Goal: Navigation & Orientation: Find specific page/section

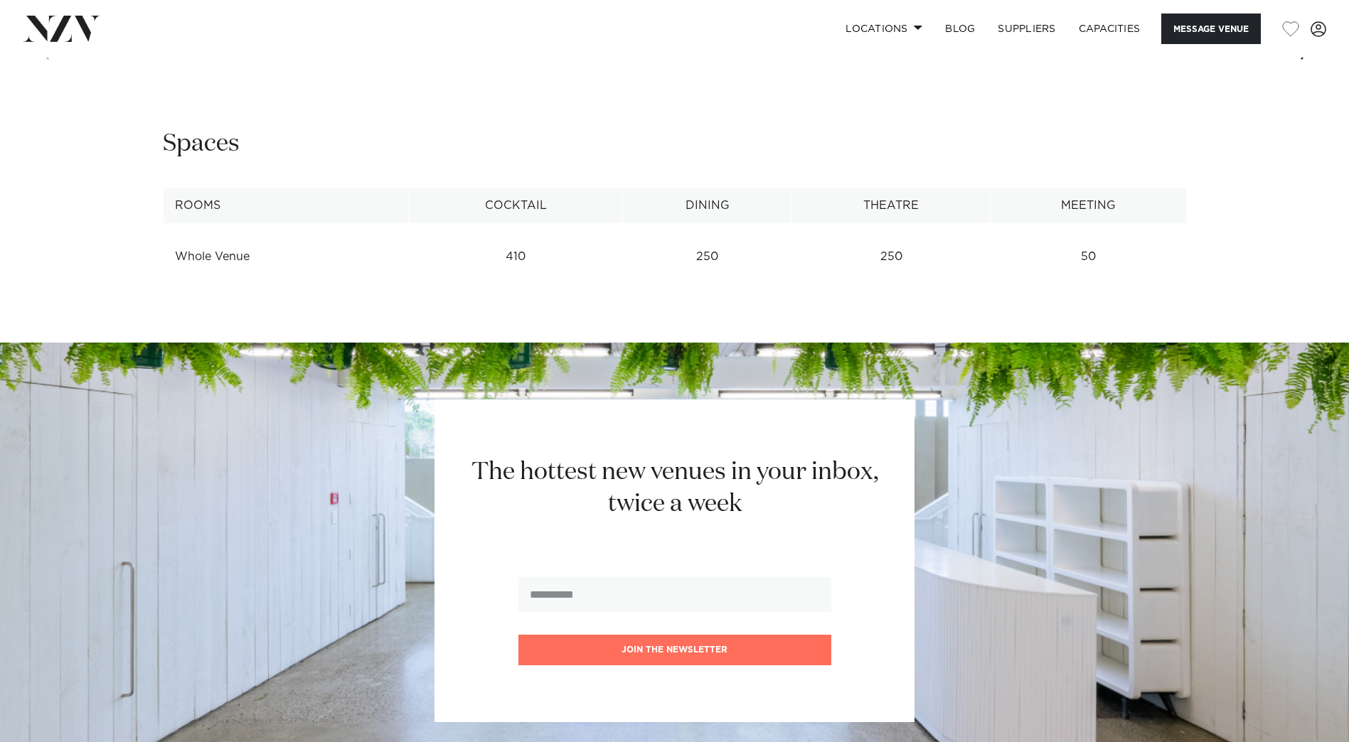
scroll to position [1351, 0]
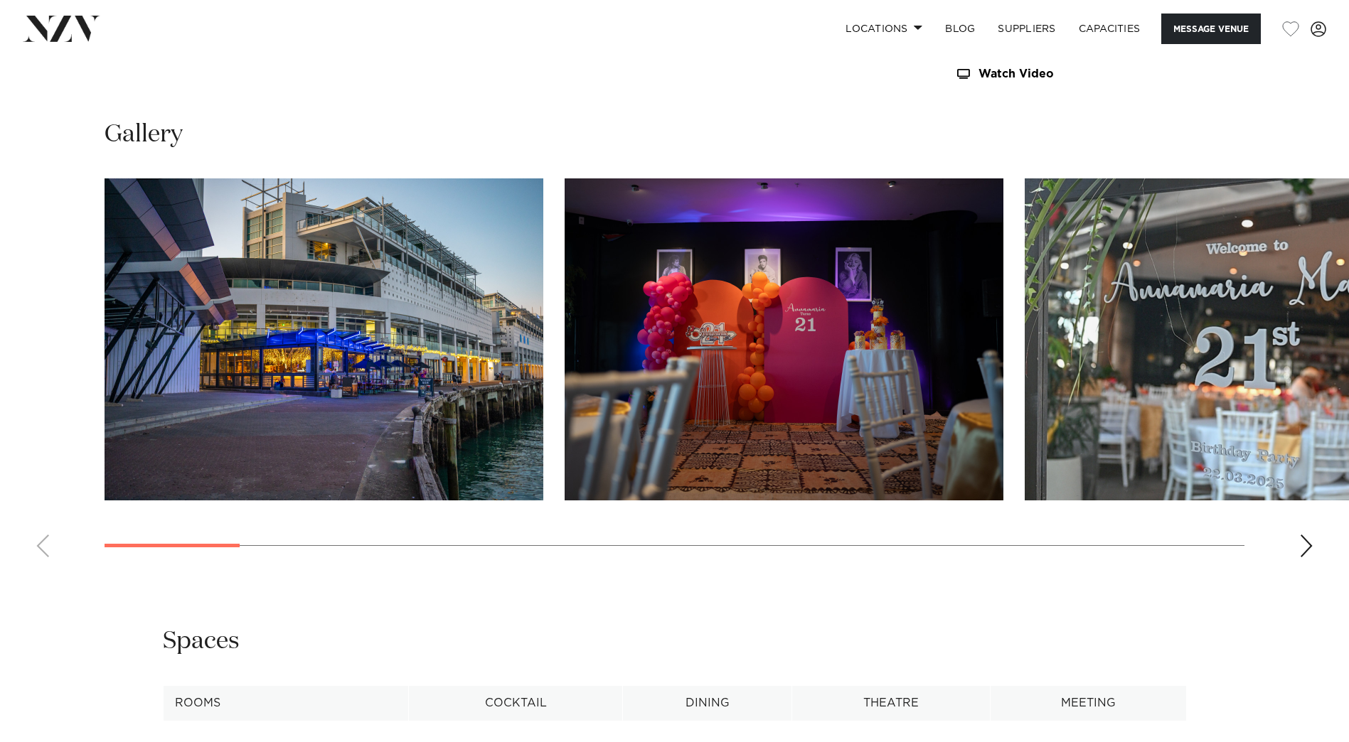
click at [1299, 547] on swiper-container at bounding box center [674, 373] width 1349 height 390
click at [1304, 550] on div "Next slide" at bounding box center [1306, 546] width 14 height 23
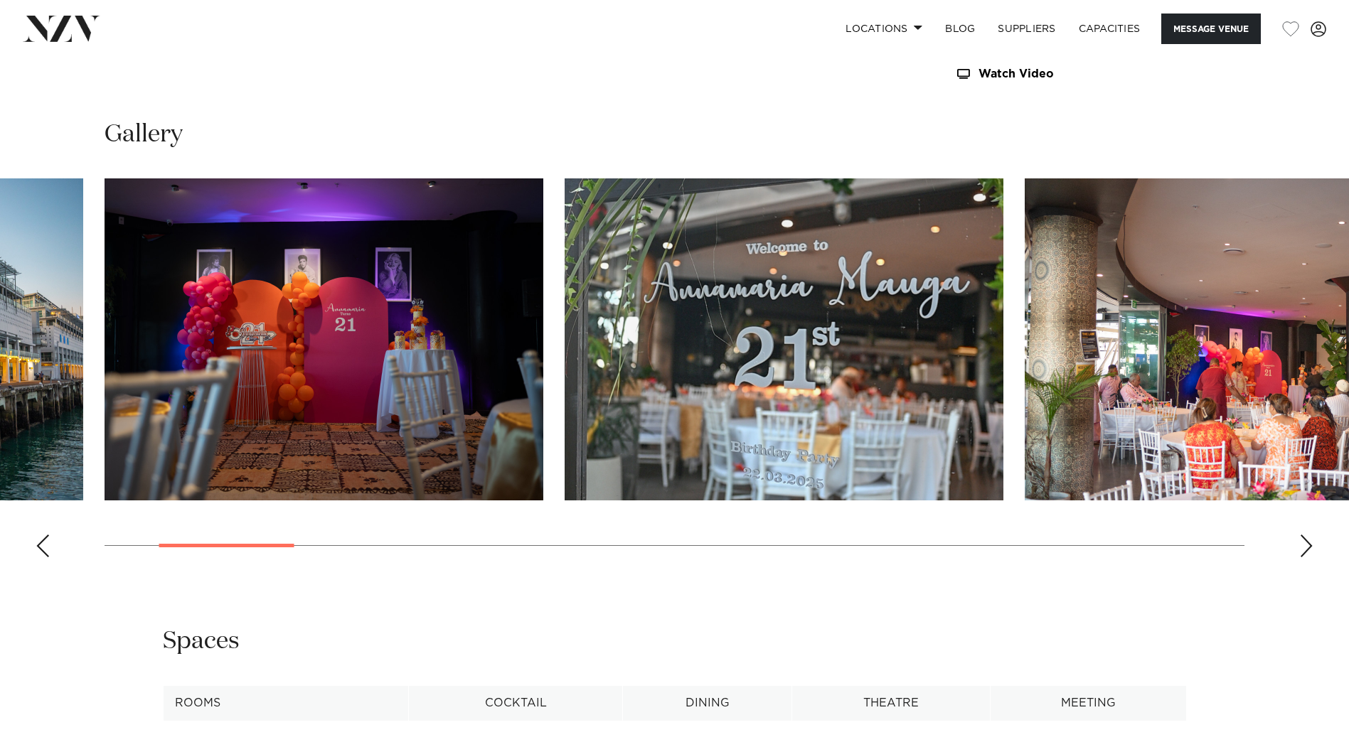
click at [1305, 550] on div "Next slide" at bounding box center [1306, 546] width 14 height 23
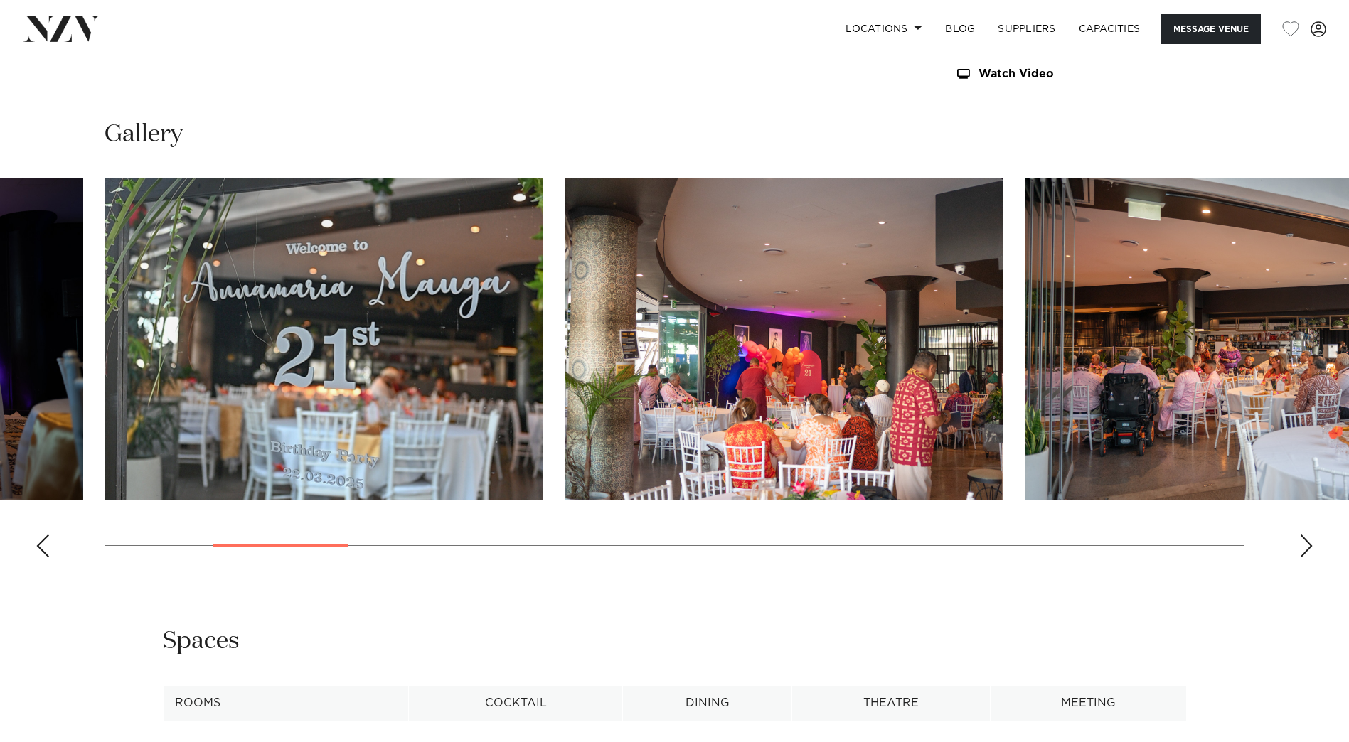
click at [1305, 550] on div "Next slide" at bounding box center [1306, 546] width 14 height 23
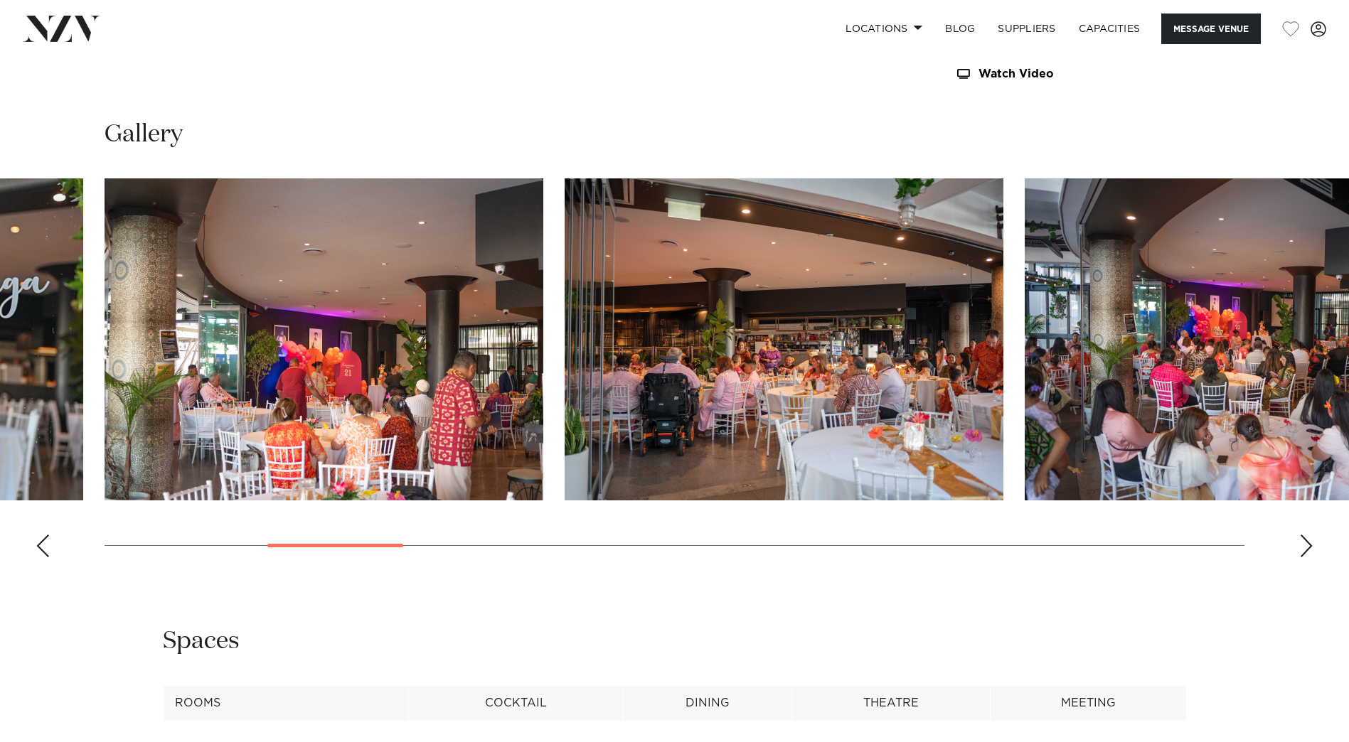
click at [1305, 550] on div "Next slide" at bounding box center [1306, 546] width 14 height 23
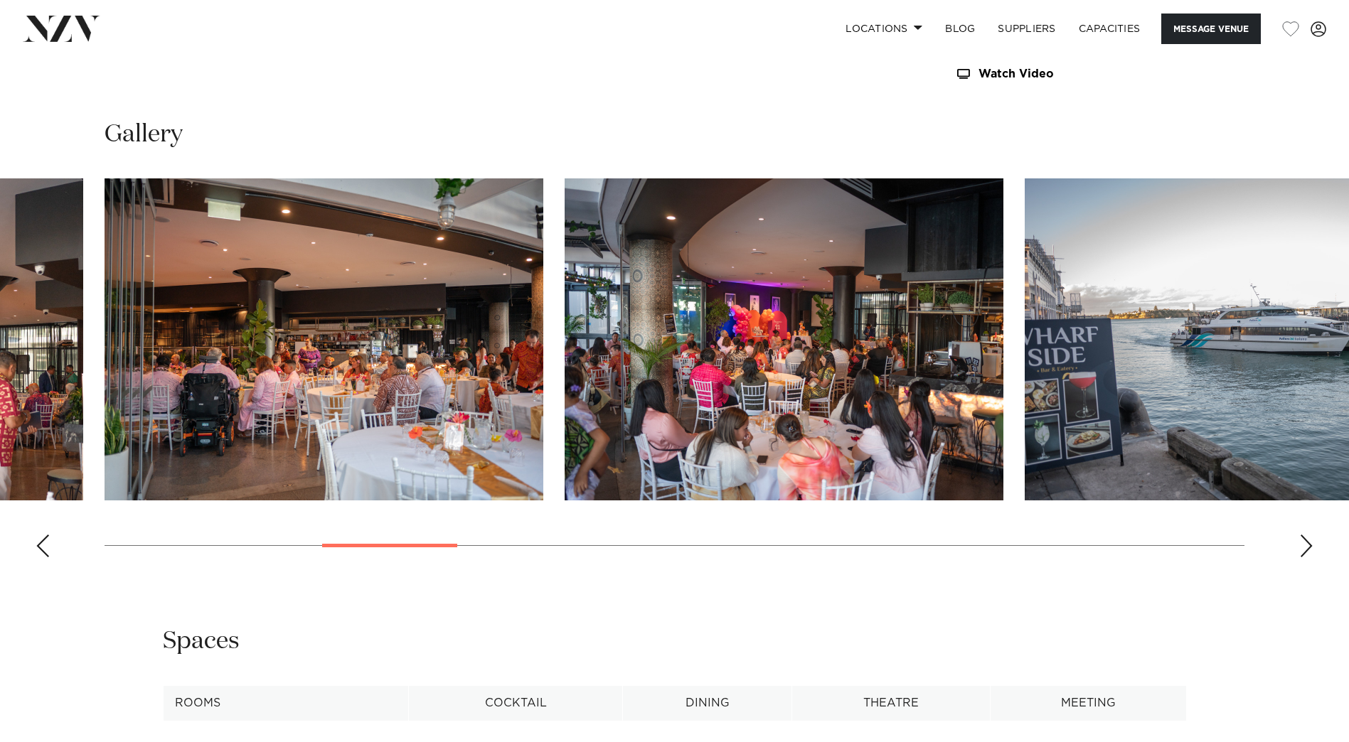
click at [1305, 550] on div "Next slide" at bounding box center [1306, 546] width 14 height 23
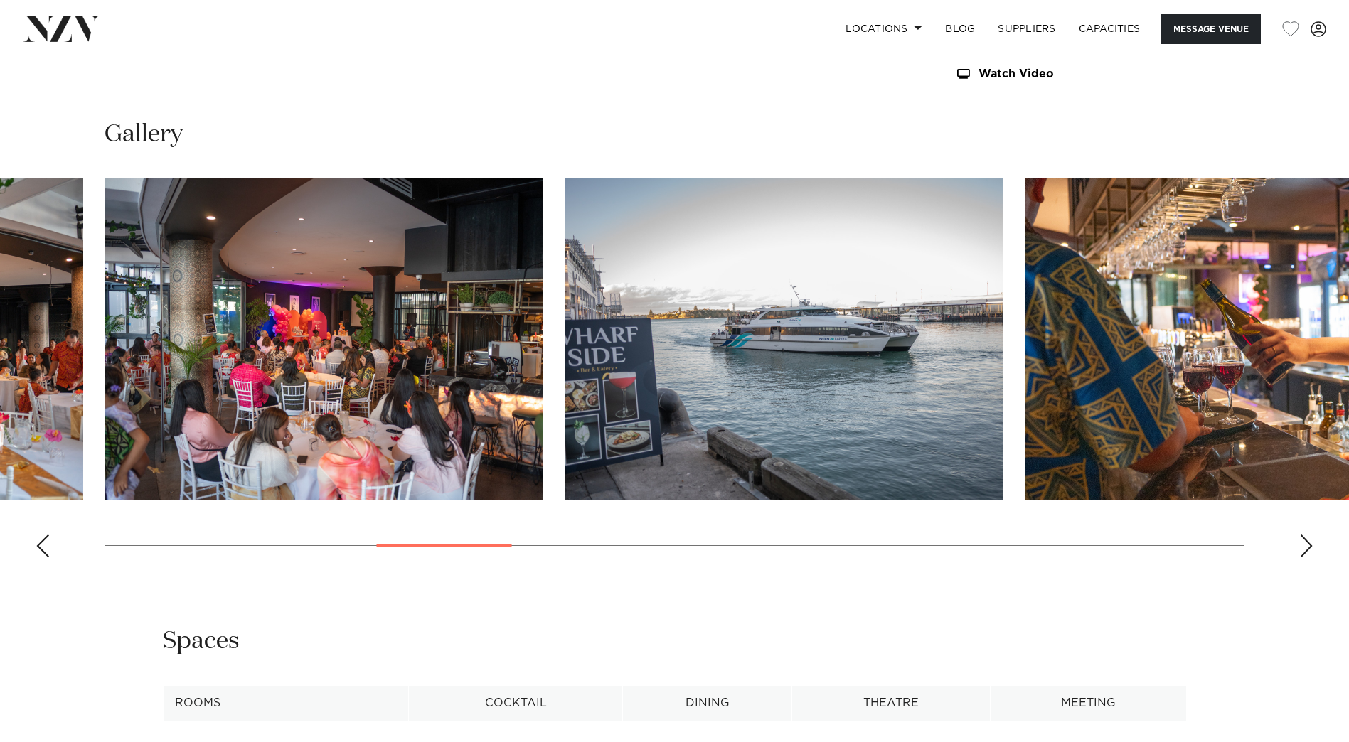
click at [1305, 550] on div "Next slide" at bounding box center [1306, 546] width 14 height 23
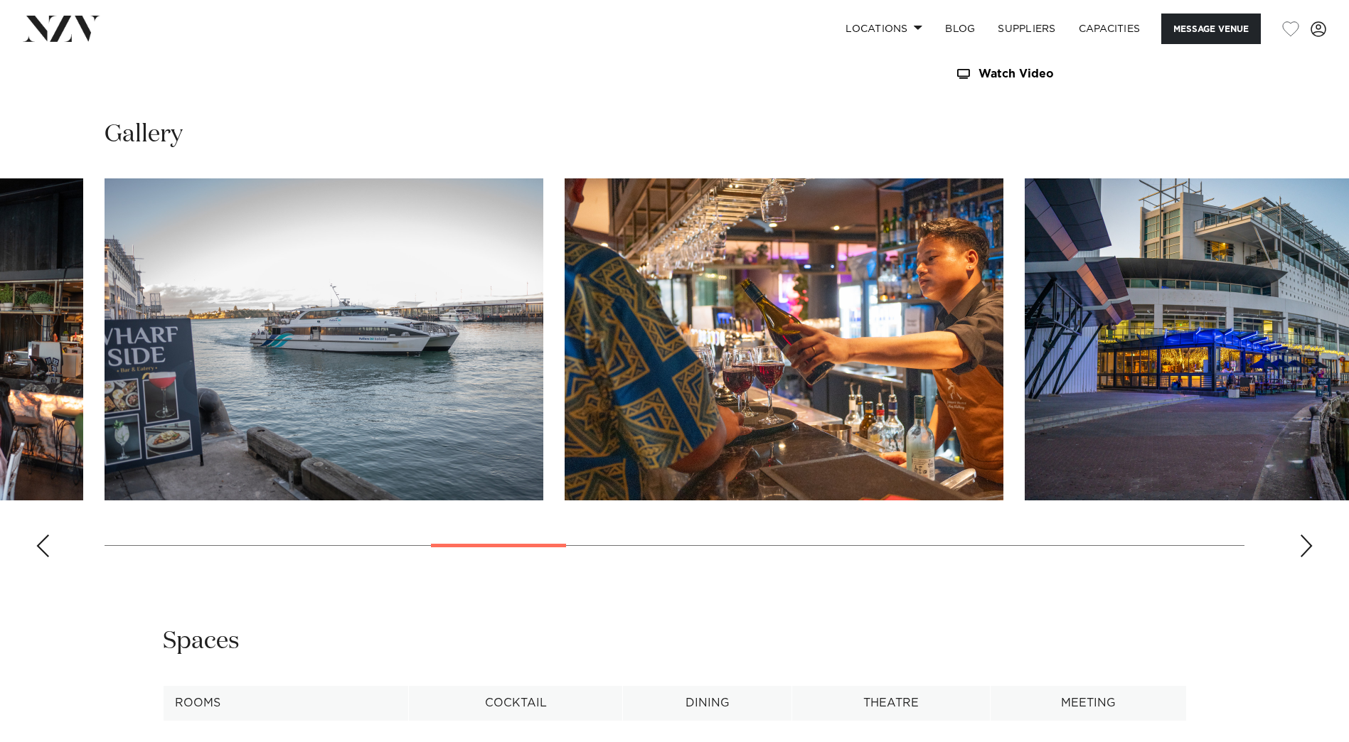
click at [1305, 550] on div "Next slide" at bounding box center [1306, 546] width 14 height 23
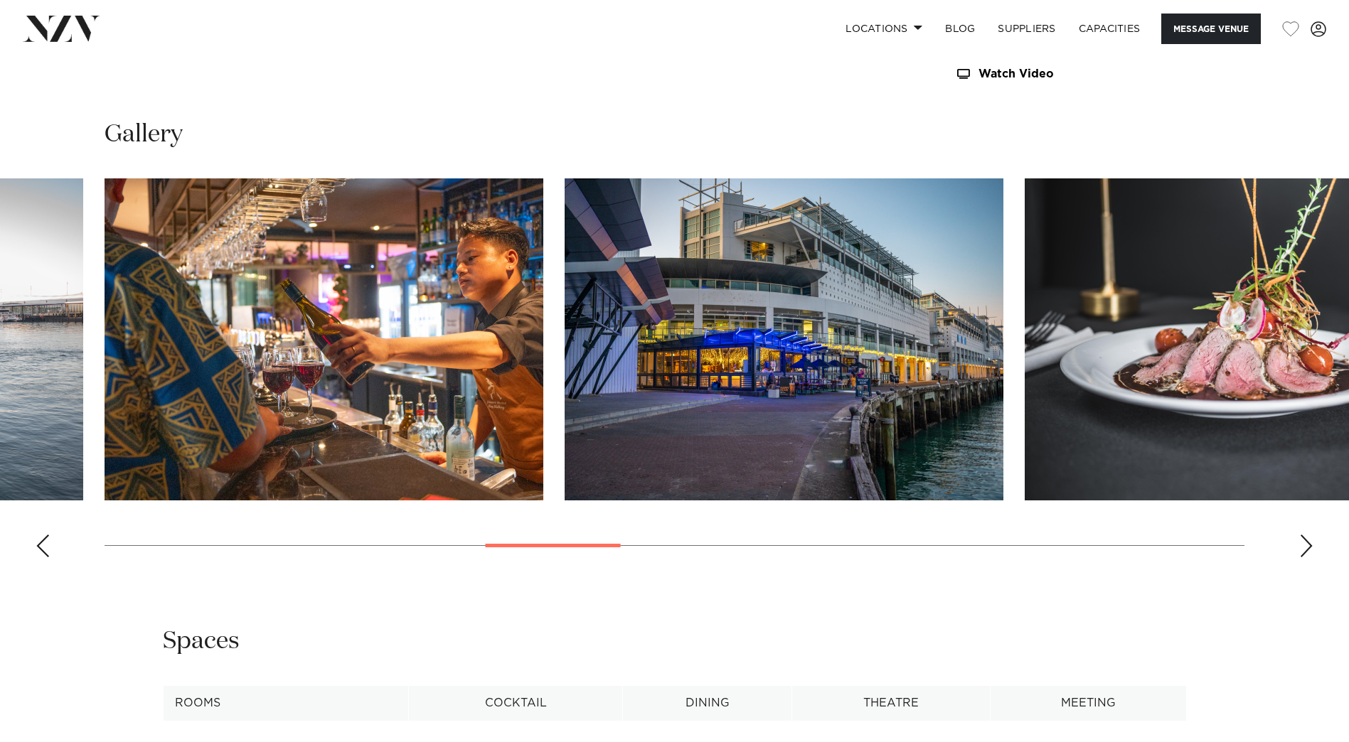
click at [1305, 550] on div "Next slide" at bounding box center [1306, 546] width 14 height 23
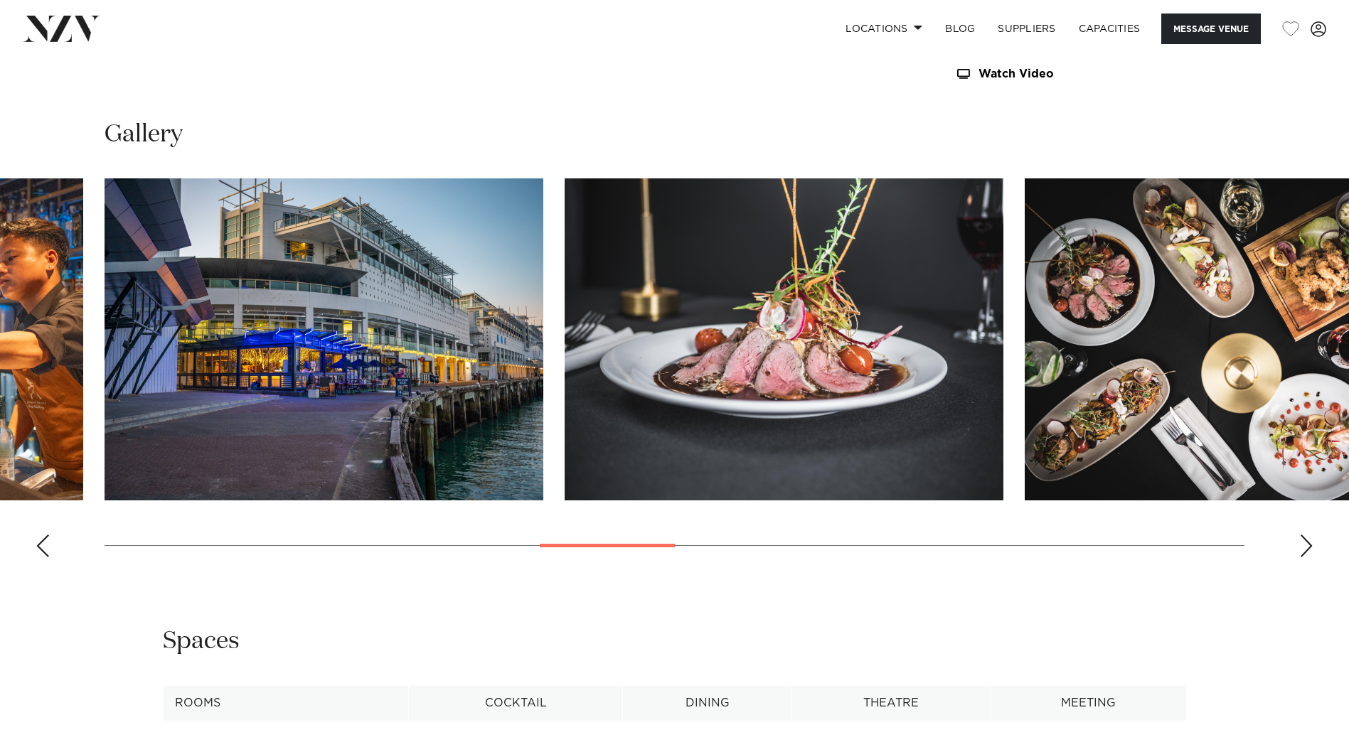
click at [1305, 550] on div "Next slide" at bounding box center [1306, 546] width 14 height 23
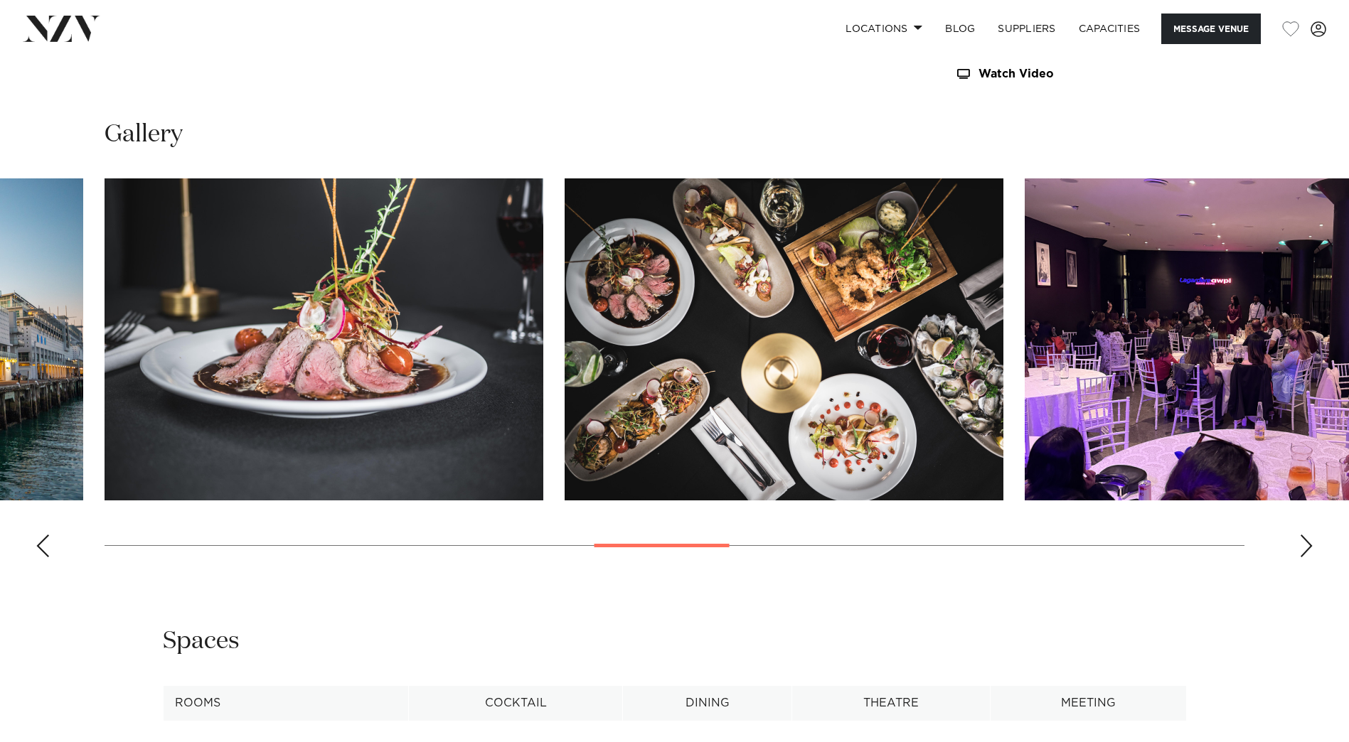
click at [1305, 550] on div "Next slide" at bounding box center [1306, 546] width 14 height 23
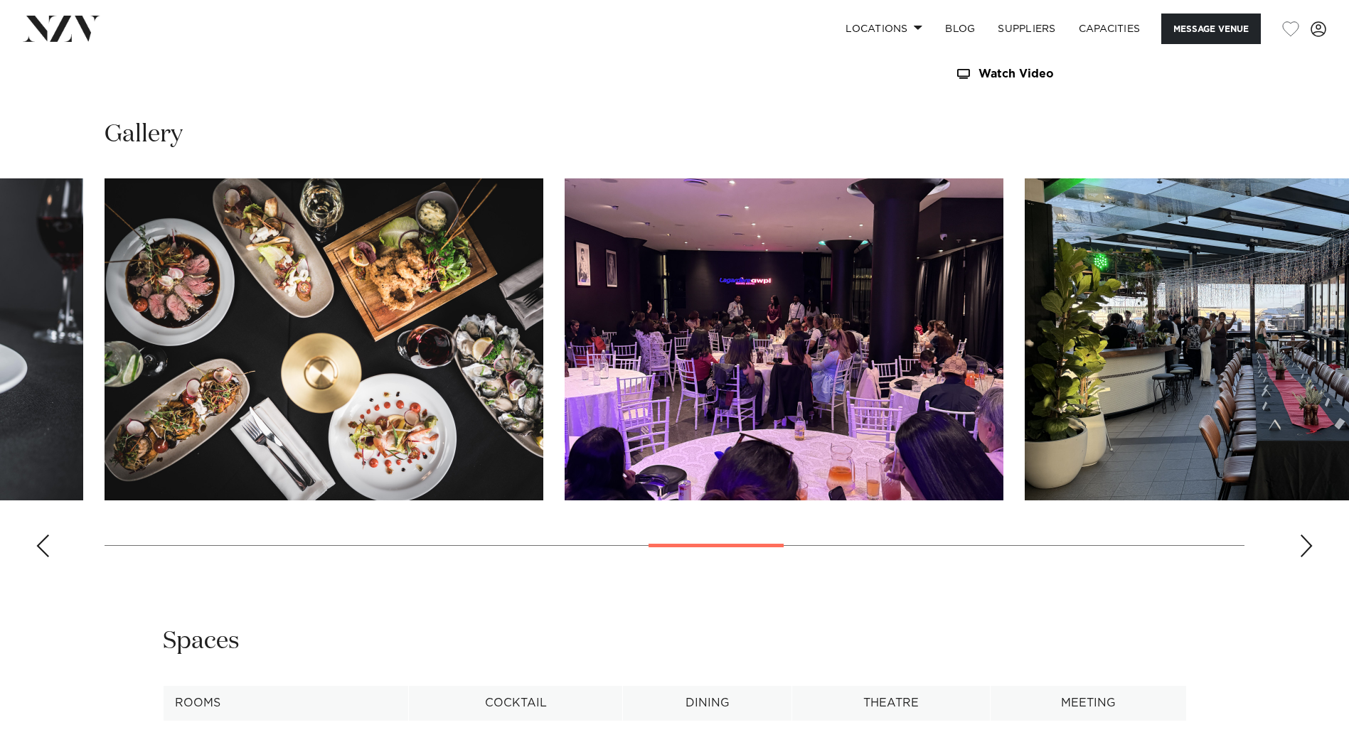
click at [1305, 550] on div "Next slide" at bounding box center [1306, 546] width 14 height 23
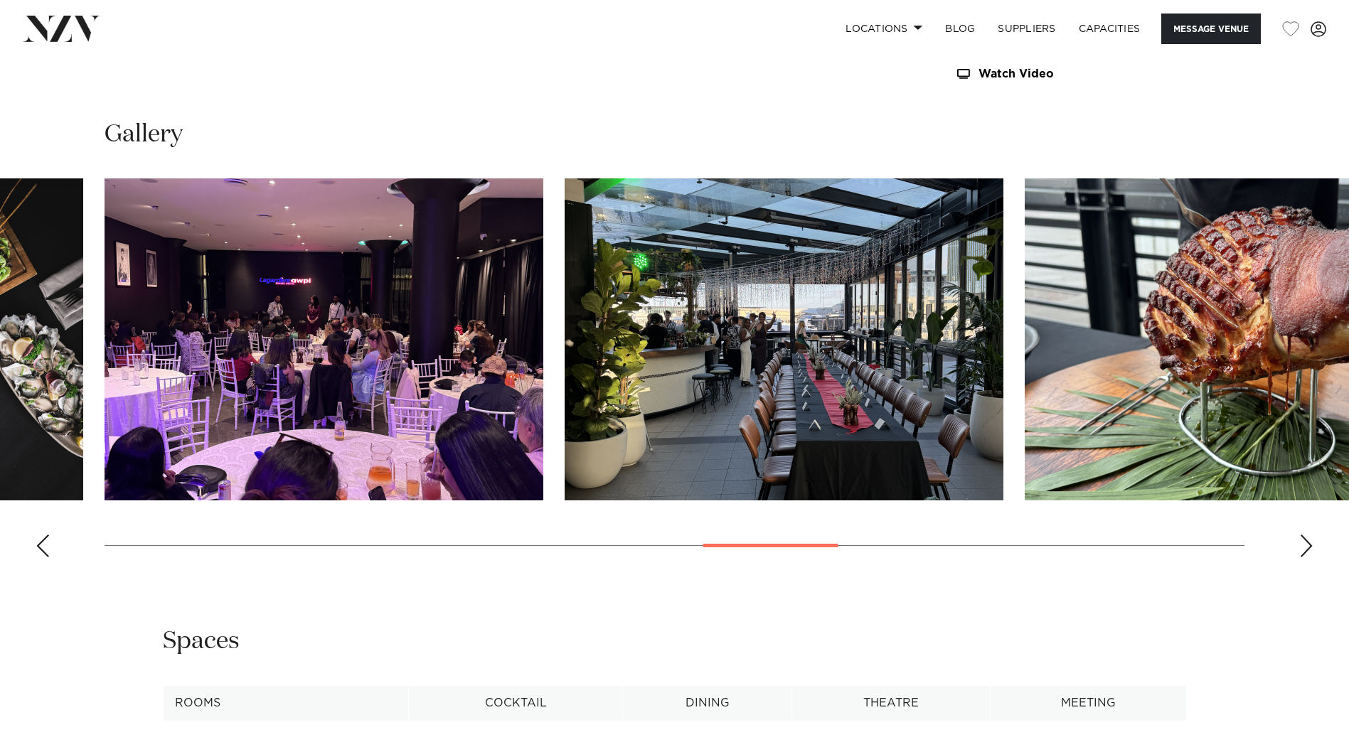
click at [1305, 550] on div "Next slide" at bounding box center [1306, 546] width 14 height 23
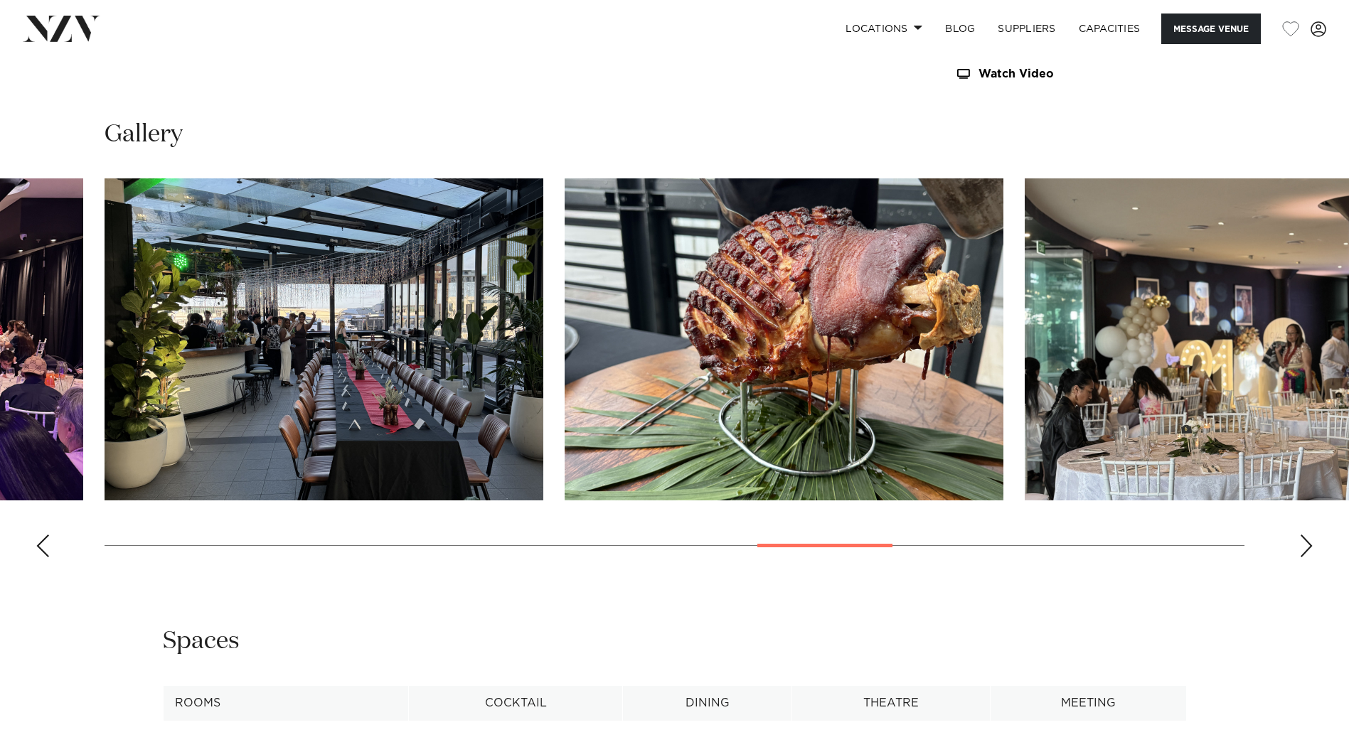
click at [1306, 550] on div "Next slide" at bounding box center [1306, 546] width 14 height 23
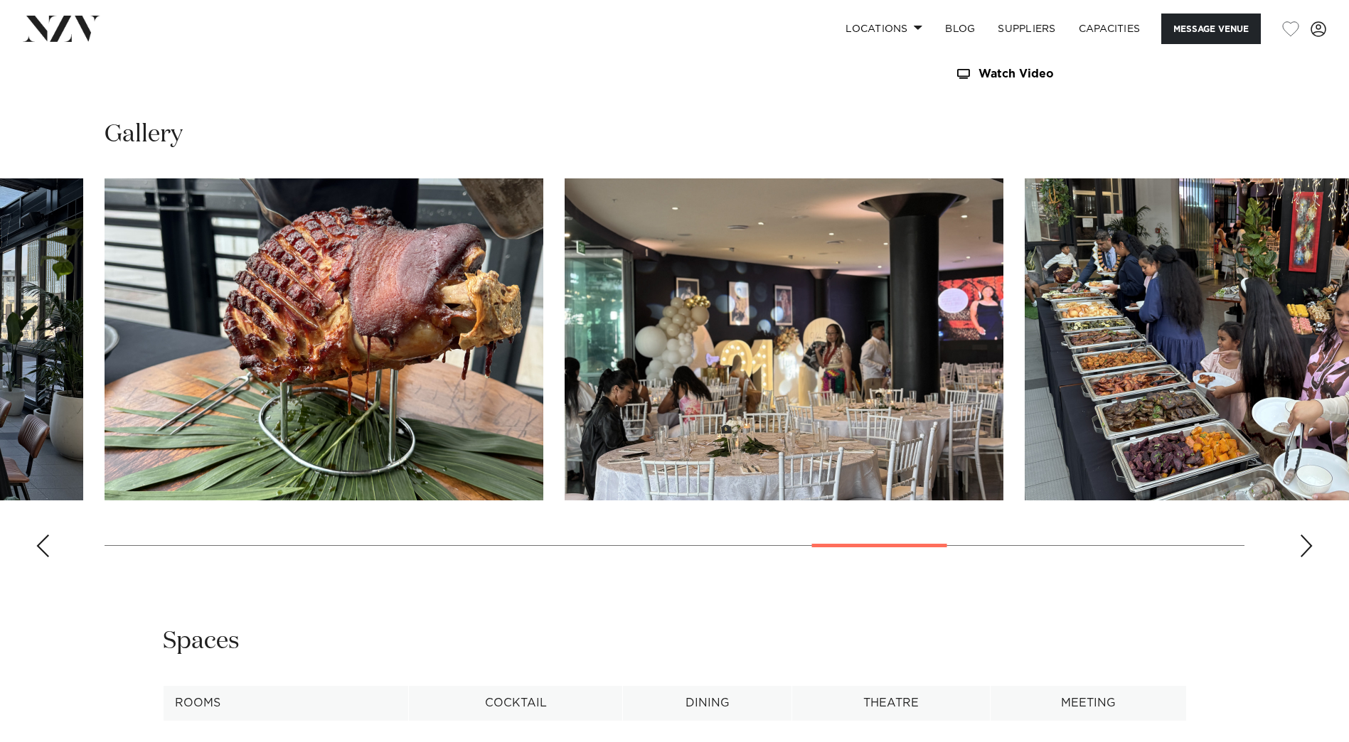
click at [1306, 550] on div "Next slide" at bounding box center [1306, 546] width 14 height 23
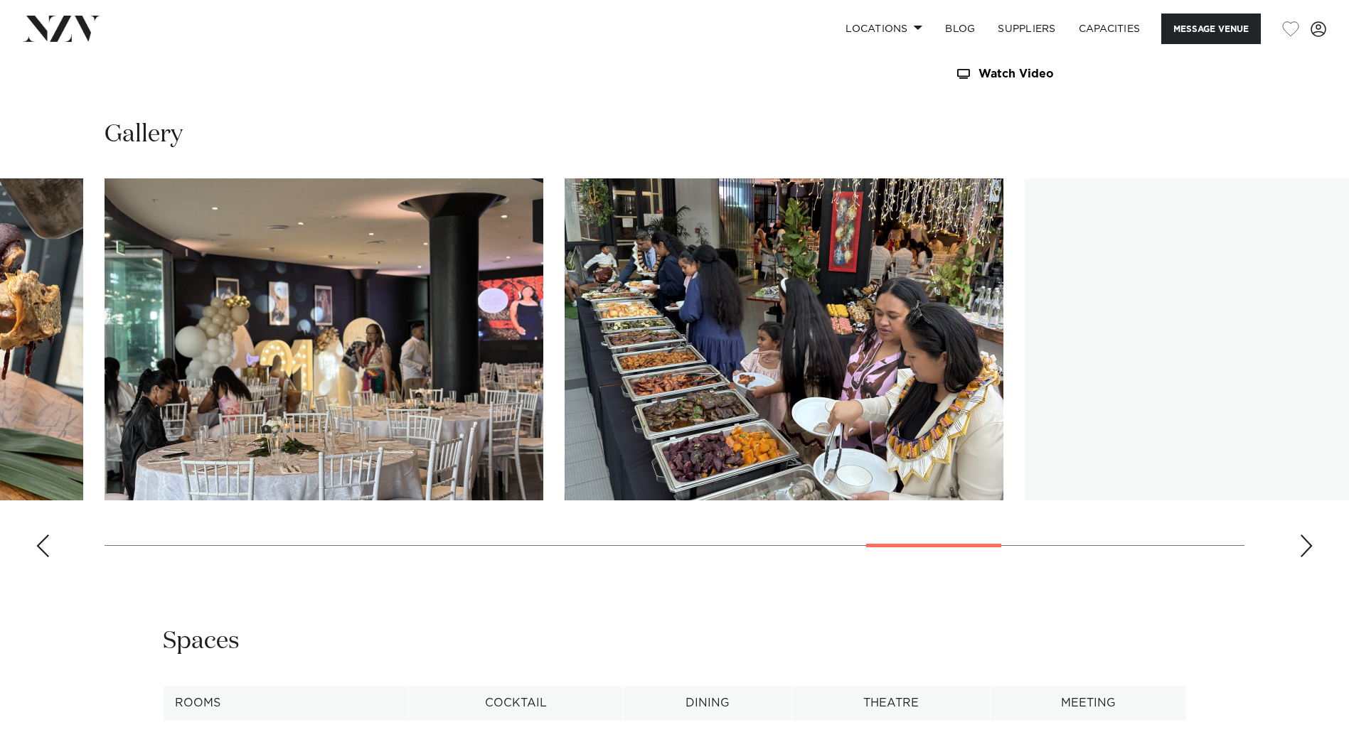
click at [1306, 550] on div "Next slide" at bounding box center [1306, 546] width 14 height 23
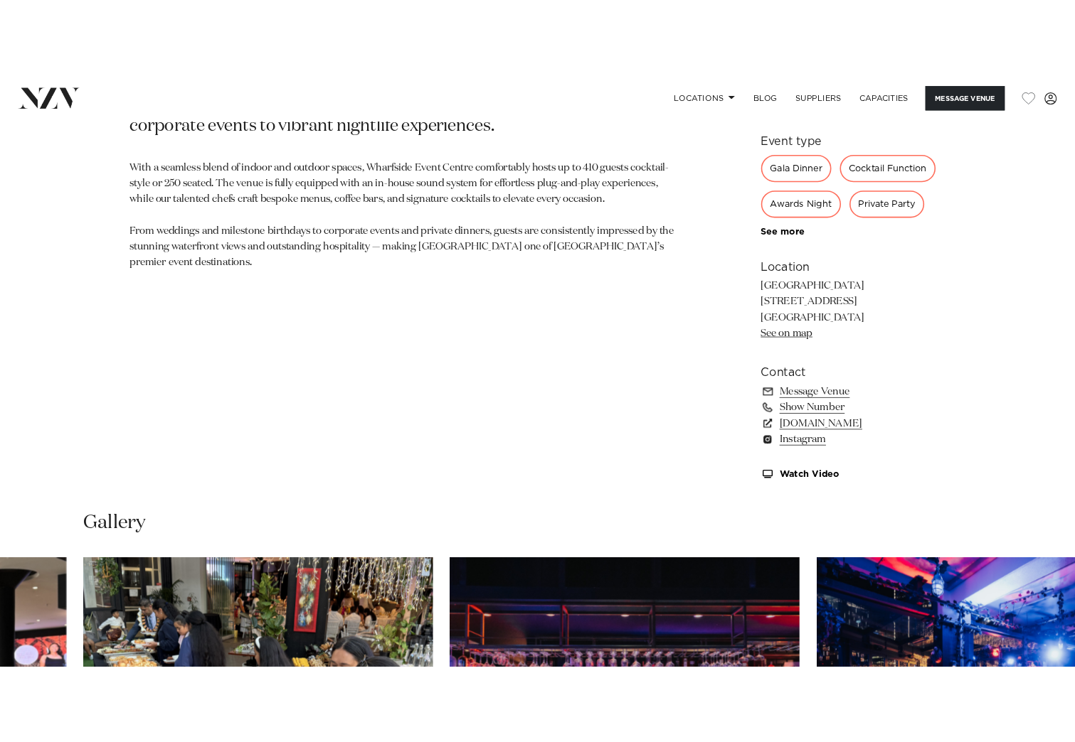
scroll to position [917, 0]
